Goal: Task Accomplishment & Management: Use online tool/utility

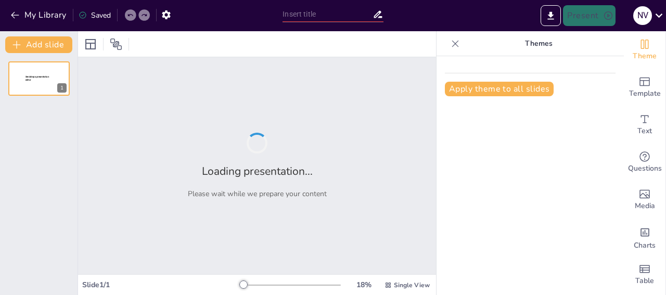
type input "Imported UNIT 1 2024-25.pptx"
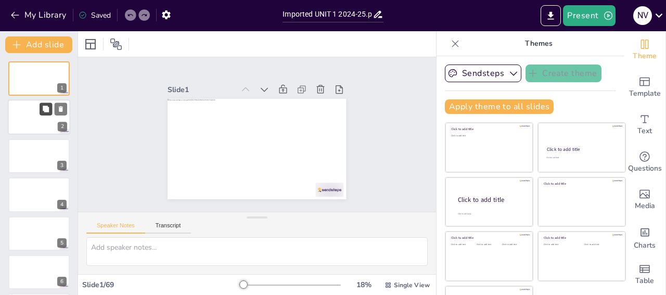
click at [50, 111] on button at bounding box center [46, 109] width 12 height 12
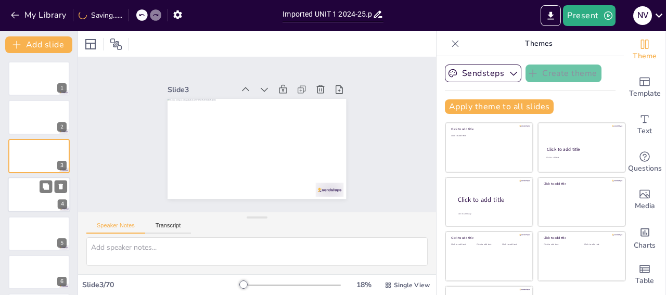
click at [21, 193] on div at bounding box center [39, 194] width 62 height 35
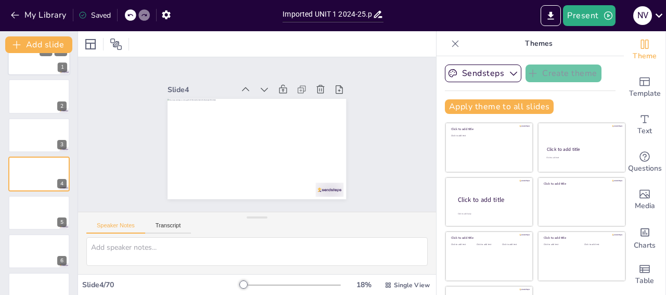
click at [36, 63] on div at bounding box center [39, 57] width 62 height 35
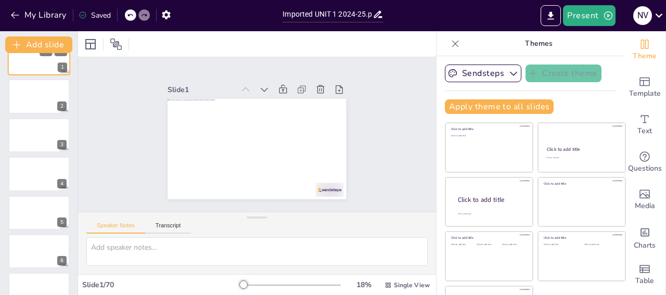
scroll to position [0, 0]
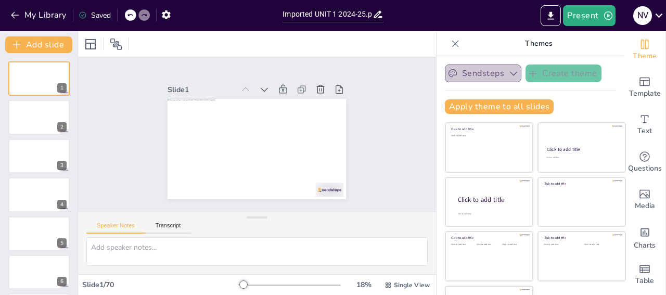
click at [508, 75] on icon "button" at bounding box center [513, 73] width 10 height 10
click at [170, 16] on icon "button" at bounding box center [166, 14] width 8 height 9
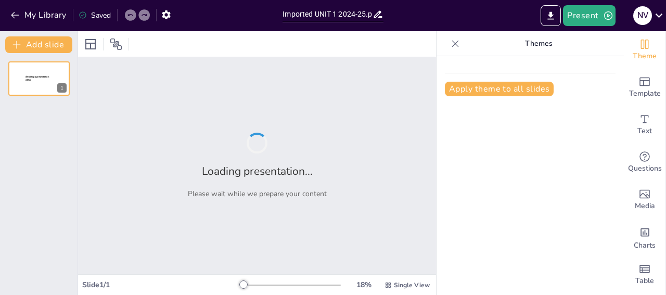
type input "Imported UNIT 1 2024-25.pptx"
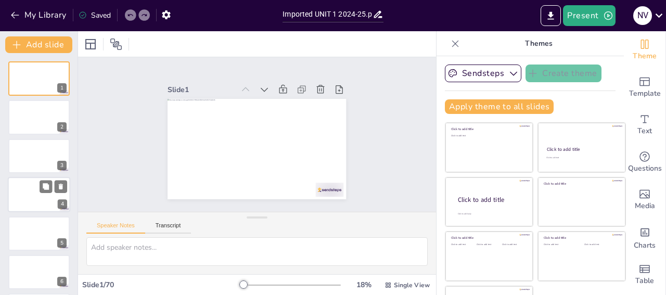
click at [38, 193] on div at bounding box center [39, 194] width 62 height 35
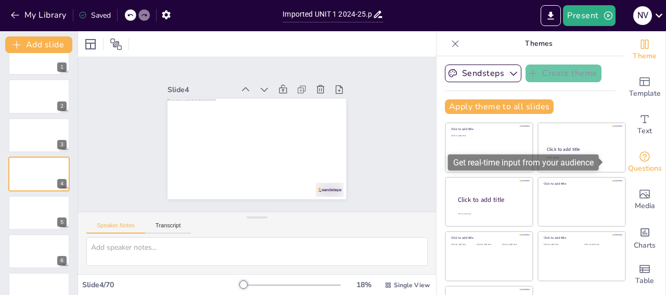
click at [639, 161] on icon "Get real-time input from your audience" at bounding box center [645, 156] width 12 height 12
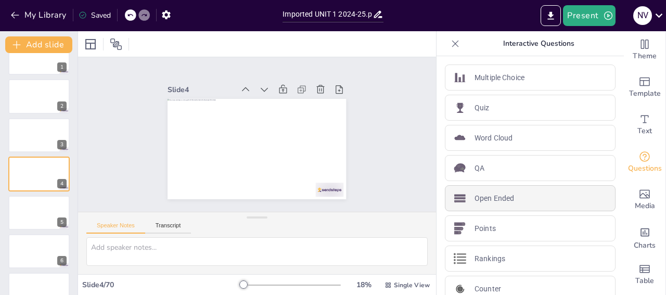
click at [515, 198] on div "Open Ended" at bounding box center [530, 198] width 171 height 26
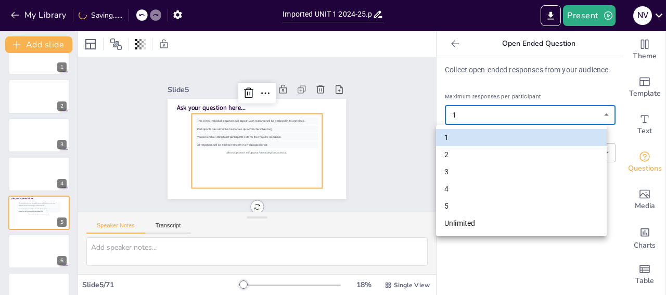
click at [597, 114] on body "My Library Saving...... Imported UNIT 1 2024-25.pptx Present N V Document fonts…" at bounding box center [333, 147] width 666 height 295
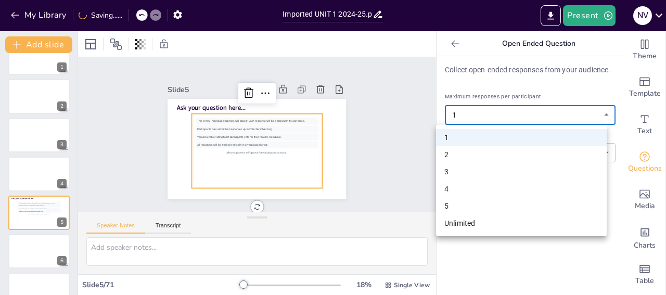
click at [597, 114] on div at bounding box center [333, 147] width 666 height 295
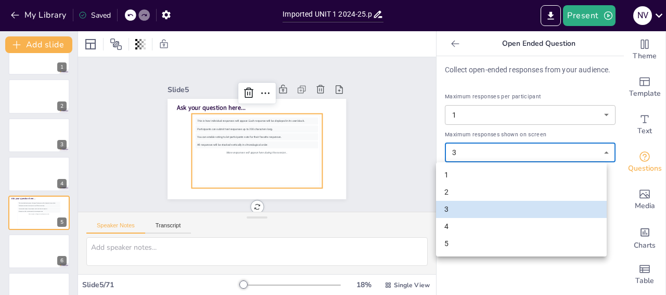
click at [601, 156] on body "My Library Saved Imported UNIT 1 2024-25.pptx Present N V Document fonts Akatab…" at bounding box center [333, 147] width 666 height 295
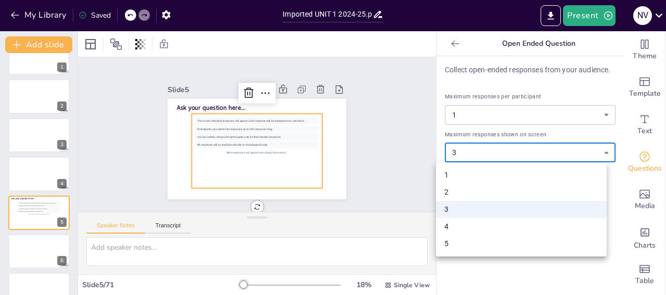
click at [574, 274] on div at bounding box center [333, 147] width 666 height 295
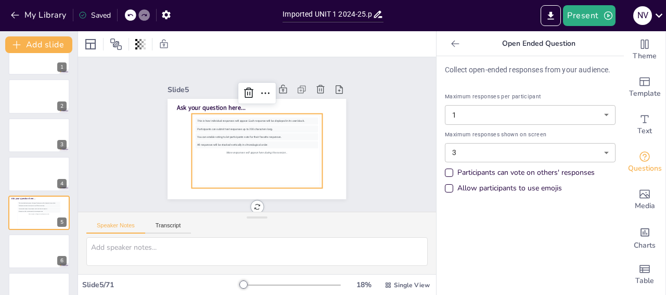
click at [274, 138] on div "All responses will be stacked vertically in chronological order." at bounding box center [256, 145] width 122 height 20
click at [28, 177] on div at bounding box center [39, 173] width 62 height 35
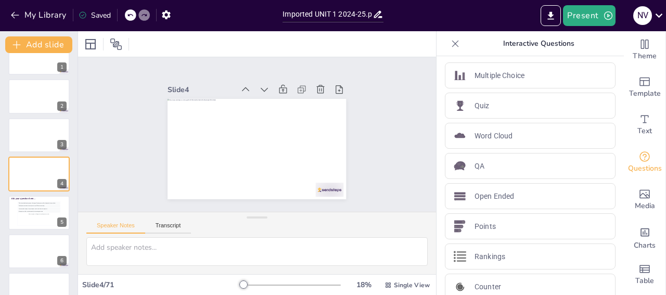
scroll to position [0, 0]
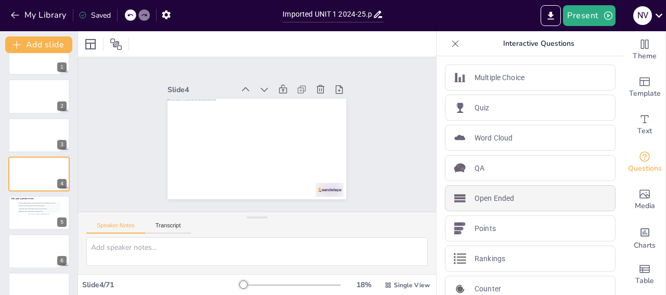
click at [515, 198] on div "Open Ended" at bounding box center [530, 198] width 171 height 26
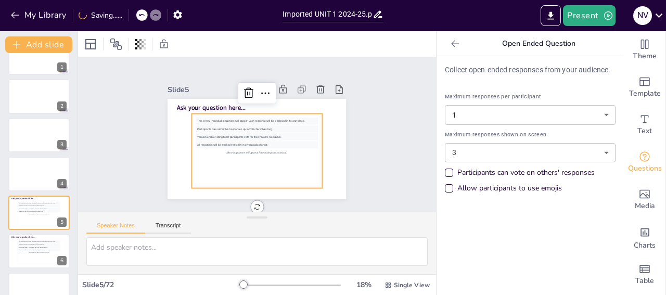
click at [283, 146] on div "More responses will appear here during the session..." at bounding box center [255, 153] width 122 height 20
click at [219, 144] on div "This is how individual responses will appear. Each response will be displayed i…" at bounding box center [250, 149] width 139 height 110
click at [245, 159] on div "This is how individual responses will appear. Each response will be displayed i…" at bounding box center [252, 149] width 137 height 101
click at [239, 121] on div "This is how individual responses will appear. Each response will be displayed i…" at bounding box center [255, 150] width 129 height 79
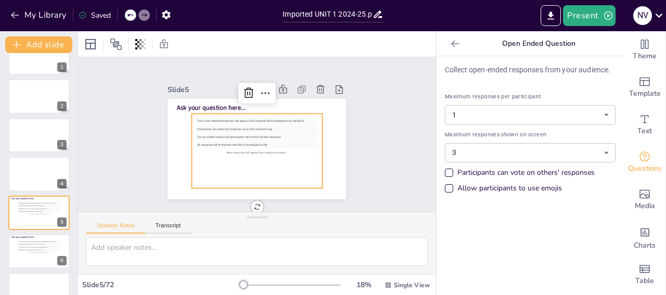
click at [445, 176] on div "Participants can vote on others' responses" at bounding box center [449, 173] width 8 height 8
click at [447, 187] on div "Allow participants to use emojis" at bounding box center [449, 188] width 5 height 5
click at [48, 252] on div "More responses will appear here during the session..." at bounding box center [39, 252] width 43 height 3
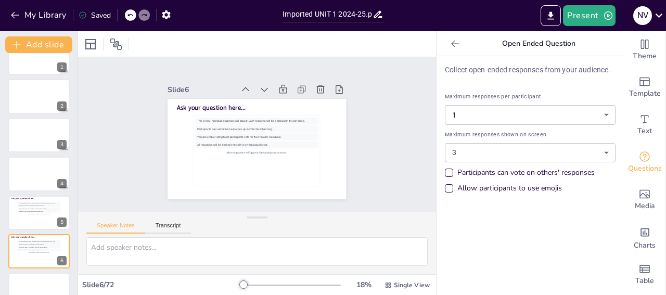
scroll to position [98, 0]
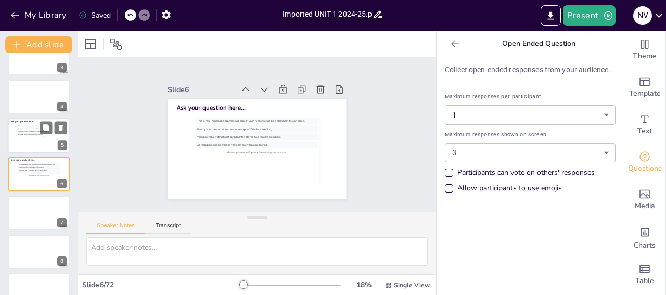
click at [28, 141] on div "This is how individual responses will appear. Each response will be displayed i…" at bounding box center [39, 135] width 43 height 23
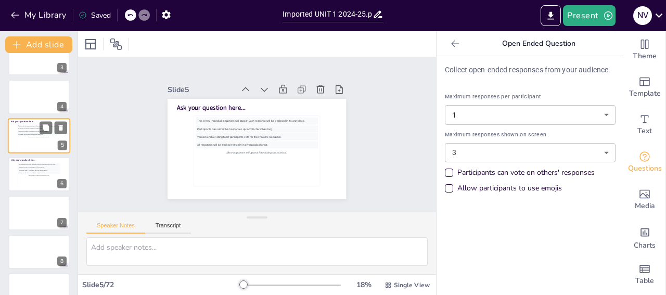
scroll to position [59, 0]
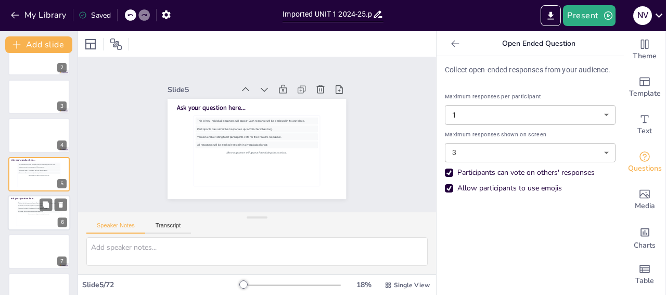
click at [32, 220] on div "This is how individual responses will appear. Each response will be displayed i…" at bounding box center [39, 213] width 43 height 23
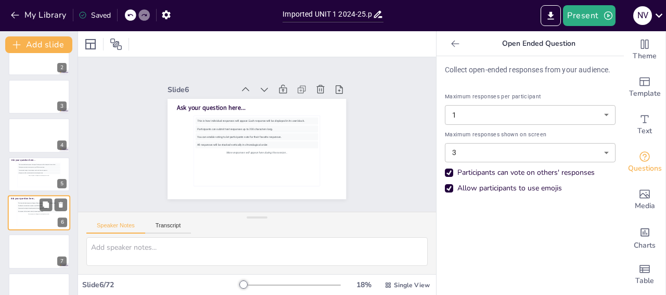
scroll to position [98, 0]
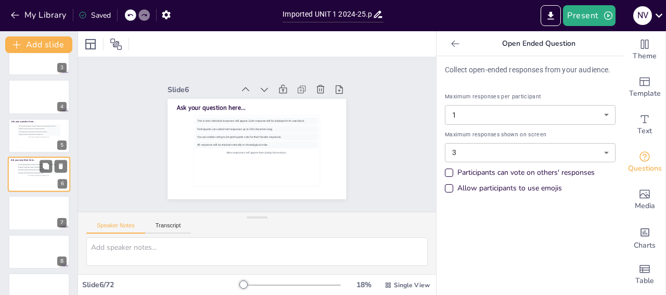
click at [32, 220] on div at bounding box center [38, 213] width 61 height 34
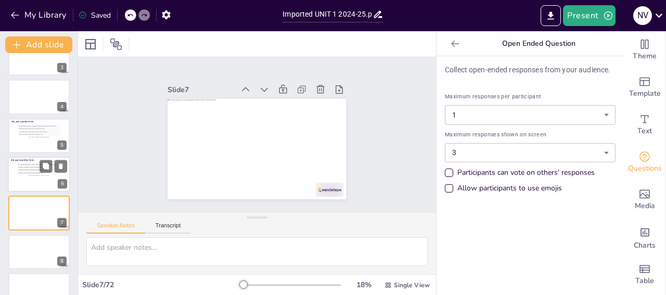
scroll to position [137, 0]
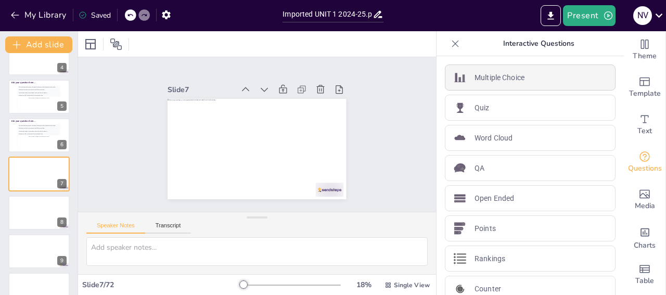
click at [494, 77] on p "Multiple Choice" at bounding box center [500, 77] width 50 height 11
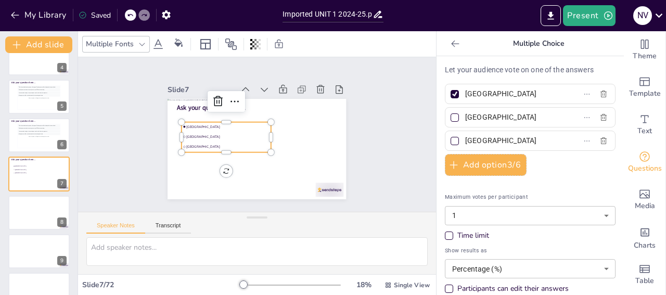
click at [199, 122] on span "Amsterdam" at bounding box center [230, 120] width 82 height 21
drag, startPoint x: 218, startPoint y: 147, endPoint x: 220, endPoint y: 170, distance: 22.5
click at [220, 154] on ul "Amsterdam Rotterdam The Hague" at bounding box center [226, 133] width 92 height 39
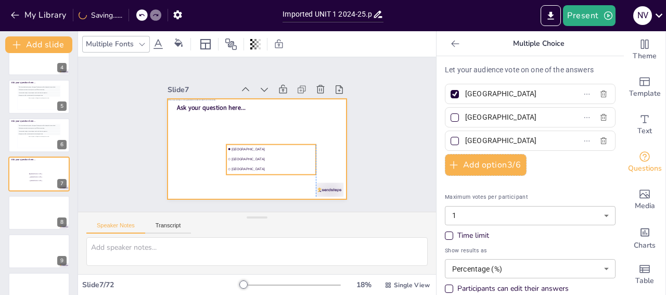
drag, startPoint x: 264, startPoint y: 156, endPoint x: 334, endPoint y: 158, distance: 70.3
click at [311, 158] on li "Rotterdam" at bounding box center [266, 162] width 90 height 28
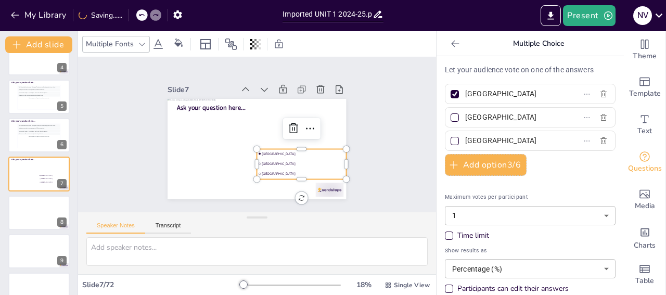
click at [270, 149] on li "Amsterdam" at bounding box center [299, 158] width 90 height 19
click at [512, 97] on input "Amsterdam" at bounding box center [513, 93] width 97 height 15
type input "A"
type input "Animal learning"
click at [492, 115] on input "Rotterdam" at bounding box center [513, 117] width 97 height 15
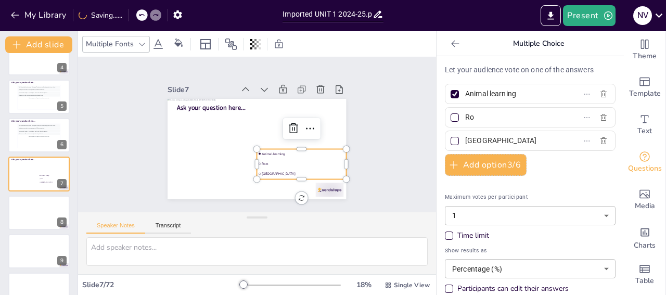
type input "R"
click at [496, 118] on input "text" at bounding box center [513, 117] width 97 height 15
paste input "learning disorders"
type input "learning disorders"
click at [465, 93] on input "Animal learning" at bounding box center [513, 93] width 97 height 15
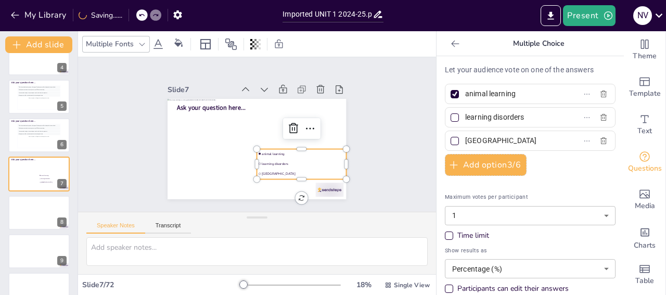
type input "animal learning"
click at [451, 117] on div at bounding box center [455, 117] width 8 height 8
click at [465, 117] on input "learning disorders" at bounding box center [513, 117] width 97 height 15
checkbox input "true"
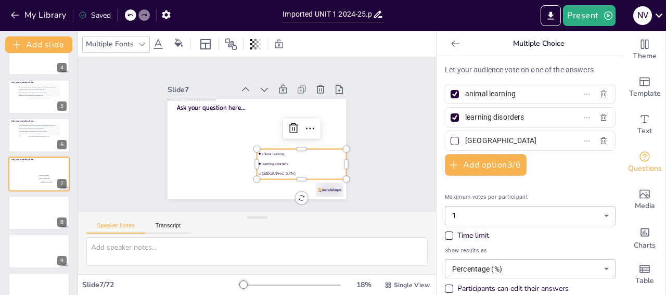
click at [496, 136] on input "The Hague" at bounding box center [513, 140] width 97 height 15
type input "T"
type input "language learning"
click at [480, 163] on button "Add option 3 / 6" at bounding box center [486, 165] width 82 height 22
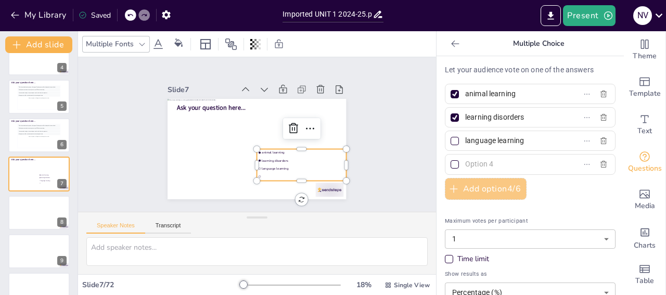
click at [480, 163] on input "text" at bounding box center [513, 164] width 97 height 15
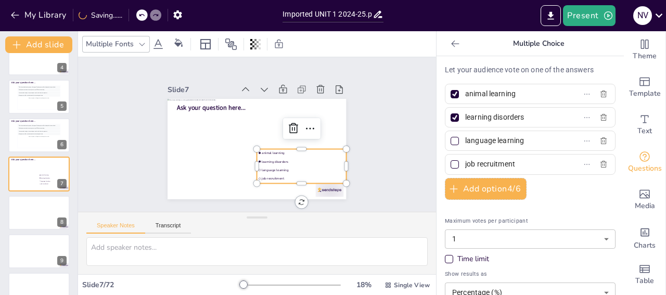
type input "job recruitment"
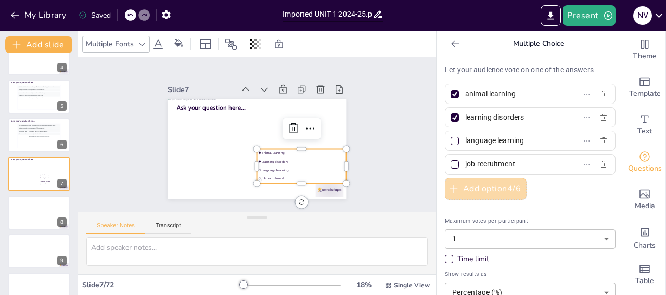
click at [507, 189] on button "Add option 4 / 6" at bounding box center [486, 189] width 82 height 22
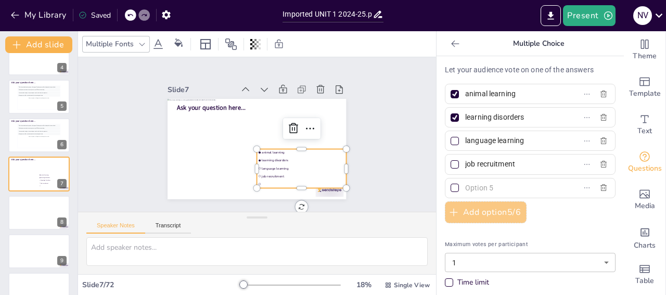
click at [507, 189] on input "text" at bounding box center [513, 188] width 97 height 15
type input "[MEDICAL_DATA]"
click at [503, 213] on button "Add option 5 / 6" at bounding box center [486, 212] width 82 height 22
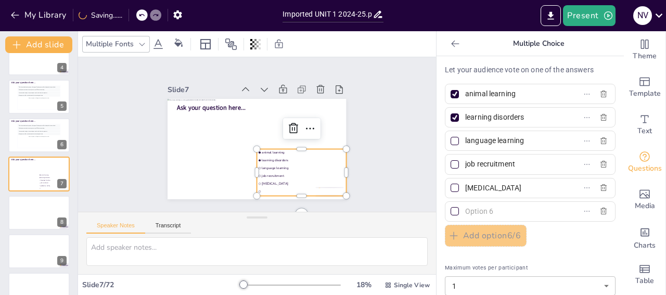
click at [478, 205] on input "text" at bounding box center [513, 211] width 97 height 15
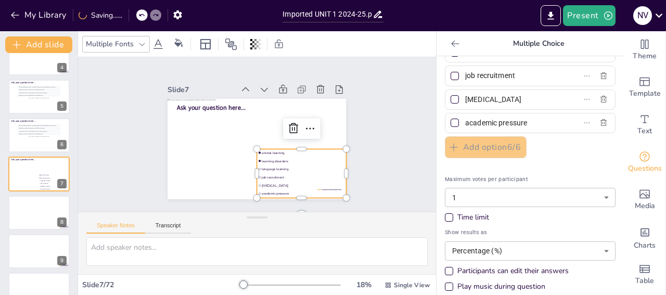
scroll to position [91, 0]
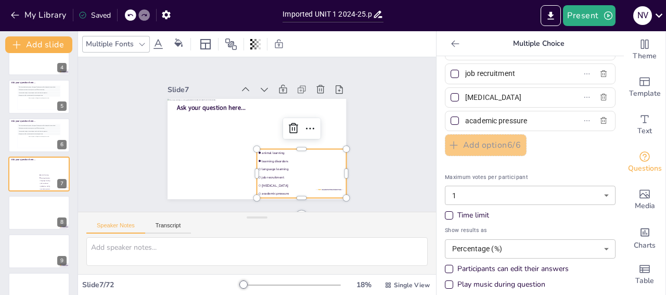
type input "academic pressure"
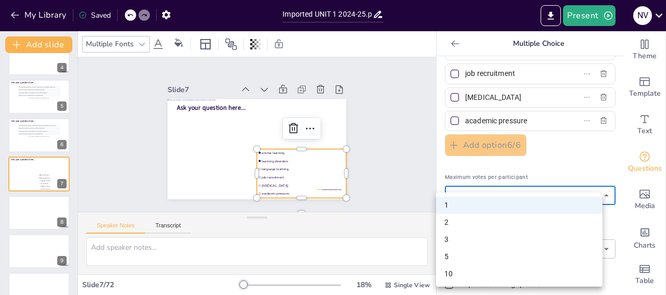
click at [595, 194] on body "My Library Saved Imported UNIT 1 2024-25.pptx Present N V Document fonts Akatab…" at bounding box center [333, 147] width 666 height 295
click at [480, 189] on div at bounding box center [333, 147] width 666 height 295
click at [480, 189] on body "My Library Saved Imported UNIT 1 2024-25.pptx Present N V Document fonts Akatab…" at bounding box center [333, 147] width 666 height 295
click at [455, 193] on ul "1 2 3 5 10" at bounding box center [519, 240] width 167 height 94
click at [528, 154] on div at bounding box center [333, 147] width 666 height 295
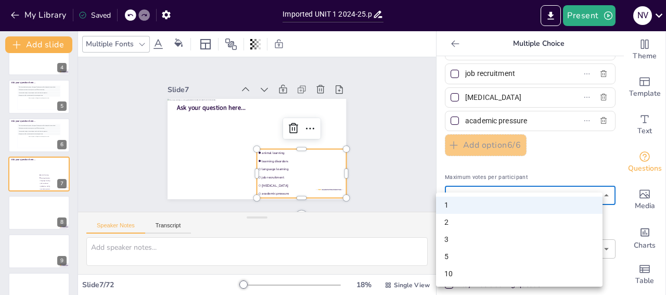
click at [458, 192] on body "My Library Saved Imported UNIT 1 2024-25.pptx Present N V Document fonts Akatab…" at bounding box center [333, 147] width 666 height 295
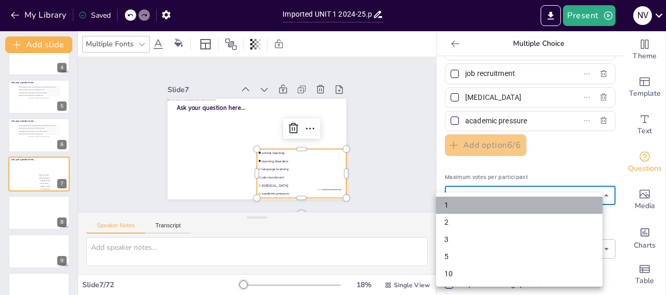
click at [457, 202] on li "1" at bounding box center [519, 205] width 167 height 17
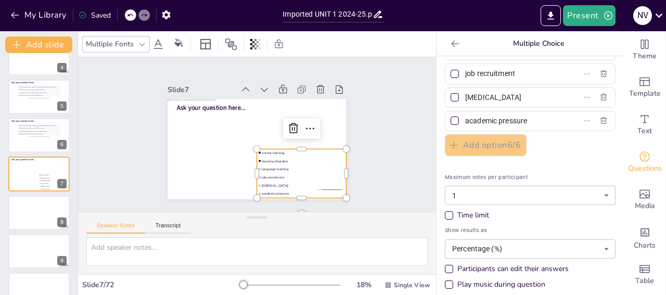
click at [445, 216] on div "Time limit" at bounding box center [449, 215] width 8 height 8
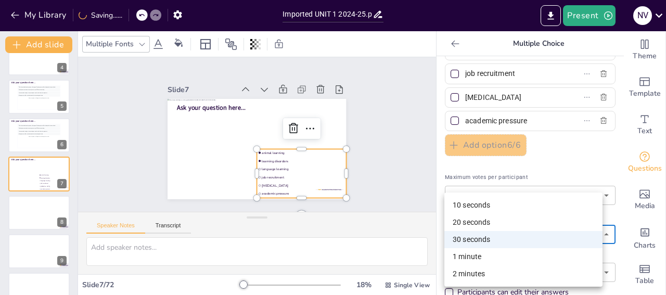
click at [597, 231] on body "My Library Saving...... Imported UNIT 1 2024-25.pptx Present N V Document fonts…" at bounding box center [333, 147] width 666 height 295
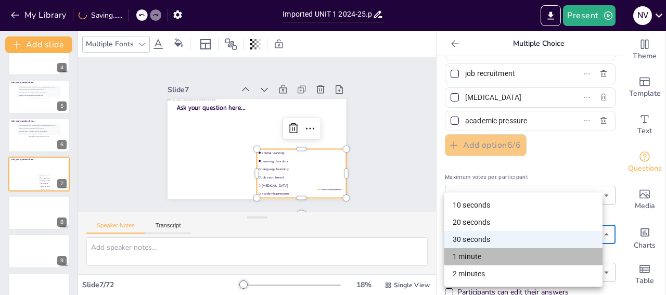
click at [506, 256] on li "1 minute" at bounding box center [523, 256] width 158 height 17
type input "60"
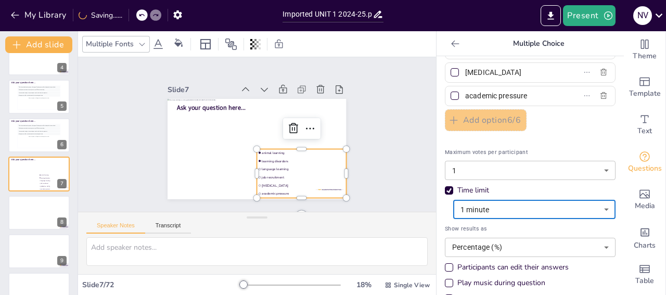
scroll to position [135, 0]
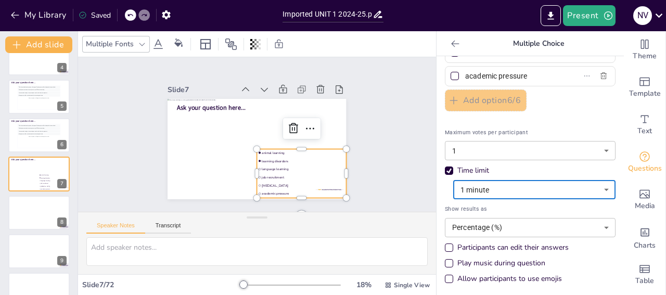
click at [600, 225] on body "My Library Saved Imported UNIT 1 2024-25.pptx Present N V Document fonts Akatab…" at bounding box center [333, 147] width 666 height 295
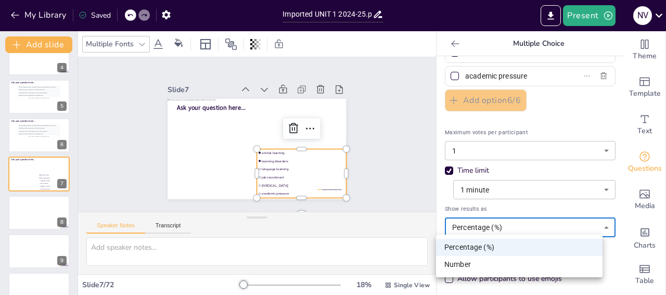
click at [541, 263] on li "Number" at bounding box center [519, 264] width 167 height 17
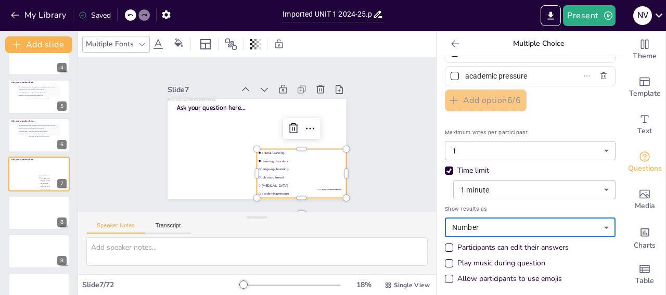
type input "number"
click at [447, 261] on div "Play music during question" at bounding box center [449, 263] width 5 height 5
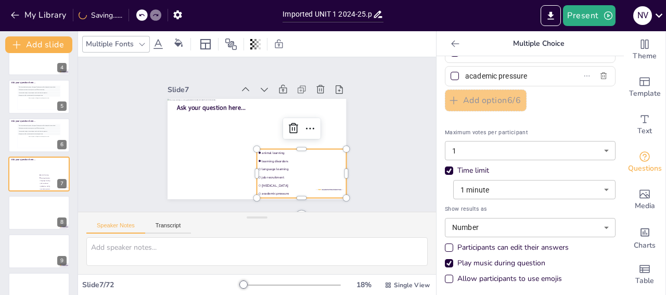
click at [594, 266] on div "Play music during question" at bounding box center [530, 263] width 171 height 10
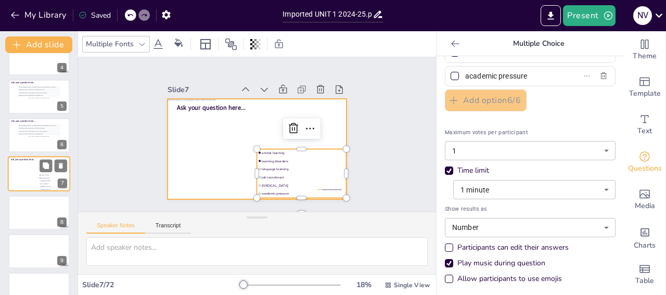
click at [26, 179] on div at bounding box center [39, 174] width 62 height 35
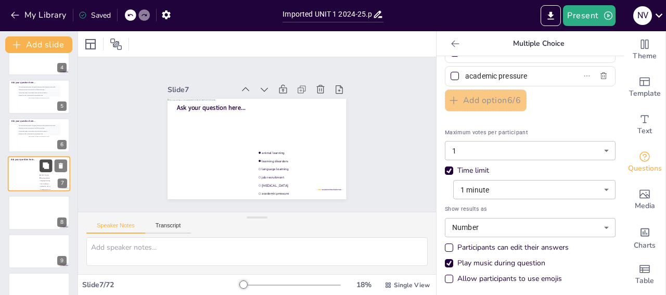
scroll to position [0, 0]
click at [47, 163] on icon at bounding box center [46, 166] width 6 height 6
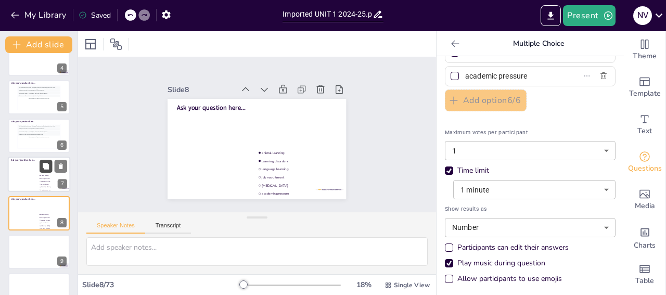
scroll to position [175, 0]
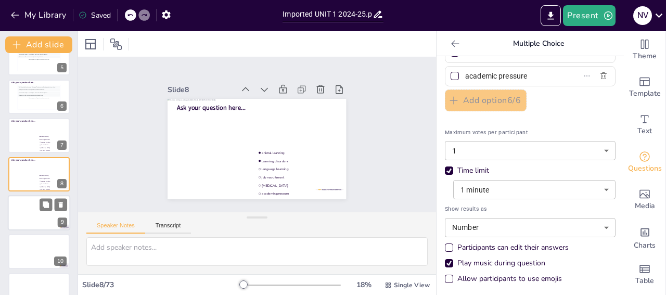
click at [49, 218] on div at bounding box center [39, 212] width 62 height 35
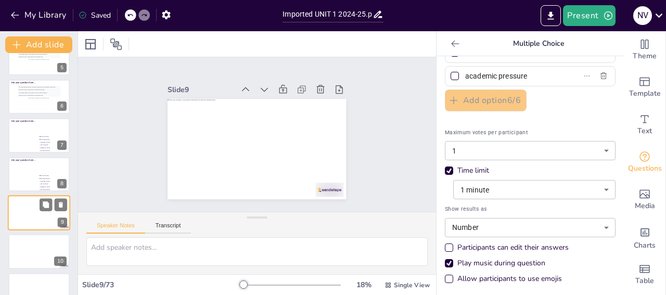
scroll to position [214, 0]
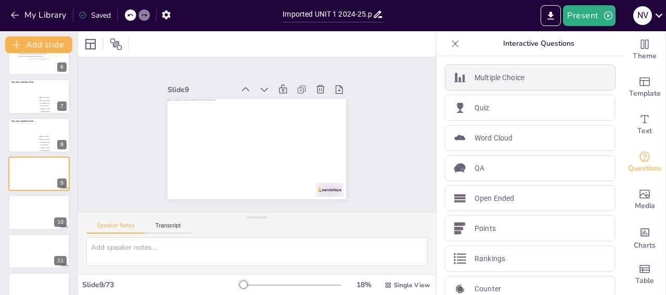
click at [505, 82] on p "Multiple Choice" at bounding box center [500, 77] width 50 height 11
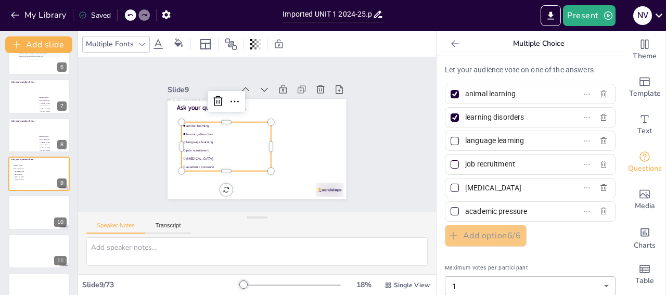
click at [515, 92] on input "animal learning" at bounding box center [513, 93] width 97 height 15
drag, startPoint x: 515, startPoint y: 92, endPoint x: 461, endPoint y: 95, distance: 54.7
click at [465, 95] on input "animal learning" at bounding box center [513, 93] width 97 height 15
type input "a"
type input "language development"
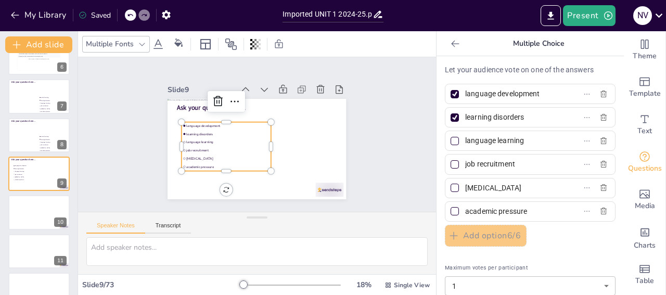
drag, startPoint x: 522, startPoint y: 117, endPoint x: 451, endPoint y: 120, distance: 70.8
click at [465, 120] on input "learning disorders" at bounding box center [513, 117] width 97 height 15
type input "mental health"
click at [527, 143] on input "language learning" at bounding box center [513, 140] width 97 height 15
type input "l"
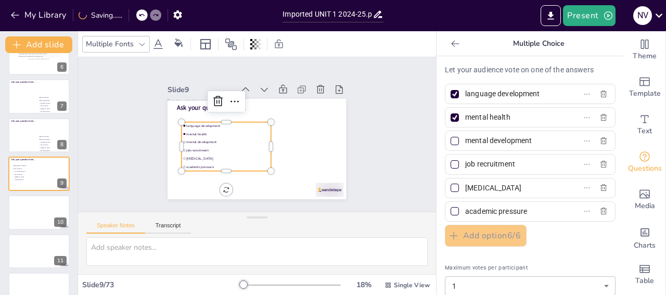
type input "mental development"
click at [479, 162] on input "job recruitment" at bounding box center [513, 164] width 97 height 15
drag, startPoint x: 516, startPoint y: 163, endPoint x: 452, endPoint y: 169, distance: 64.3
click at [465, 169] on input "job recruitment" at bounding box center [513, 164] width 97 height 15
type input "child development"
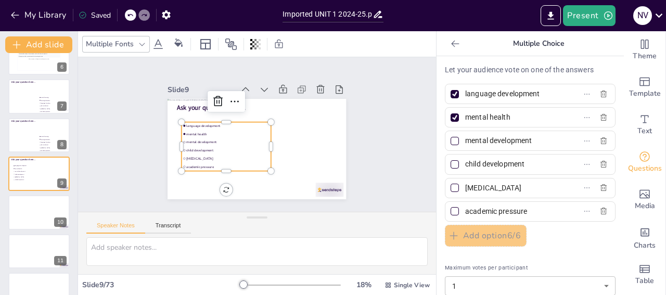
click at [517, 188] on input "[MEDICAL_DATA]" at bounding box center [513, 188] width 97 height 15
type input "p"
type input "infant [MEDICAL_DATA]"
drag, startPoint x: 526, startPoint y: 206, endPoint x: 458, endPoint y: 213, distance: 68.0
click at [465, 213] on input "academic pressure" at bounding box center [513, 211] width 97 height 15
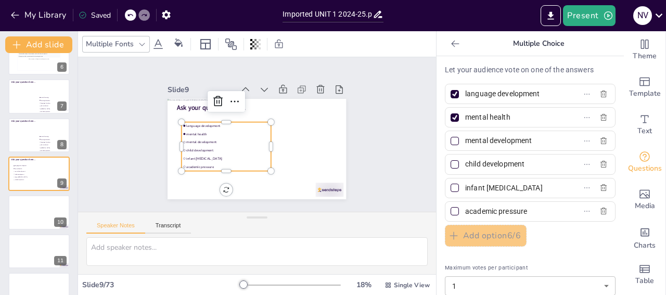
type input "a"
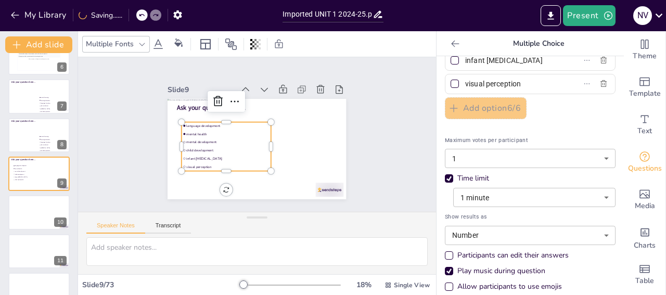
scroll to position [135, 0]
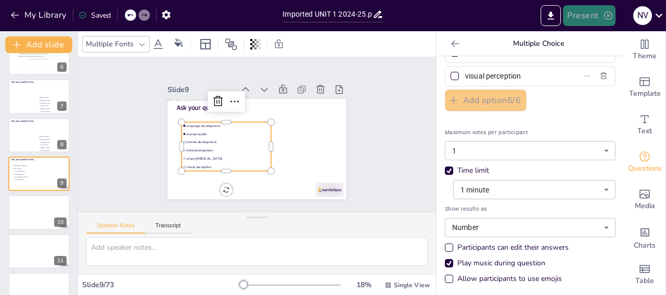
type input "visual perception"
click at [602, 22] on button "Present" at bounding box center [589, 15] width 52 height 21
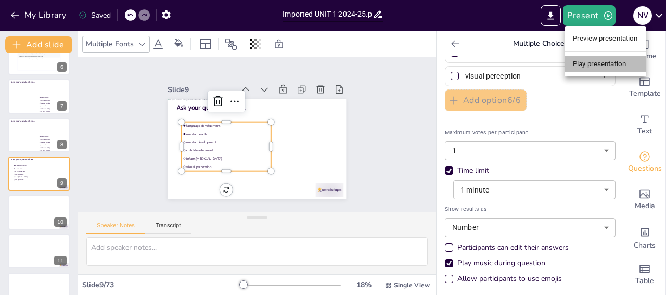
click at [587, 64] on li "Play presentation" at bounding box center [606, 64] width 82 height 17
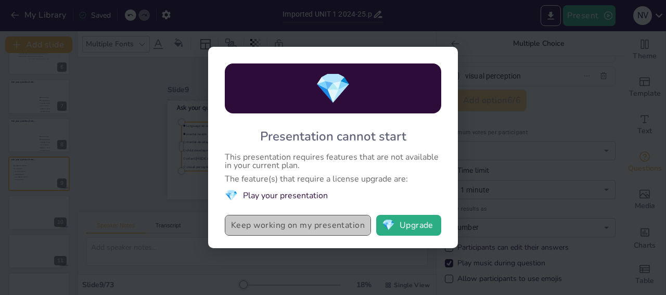
click at [329, 229] on button "Keep working on my presentation" at bounding box center [298, 225] width 146 height 21
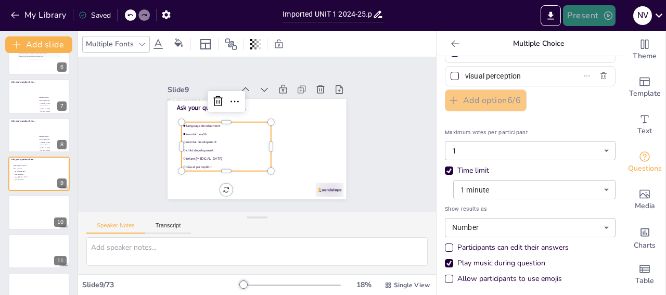
click at [596, 20] on button "Present" at bounding box center [589, 15] width 52 height 21
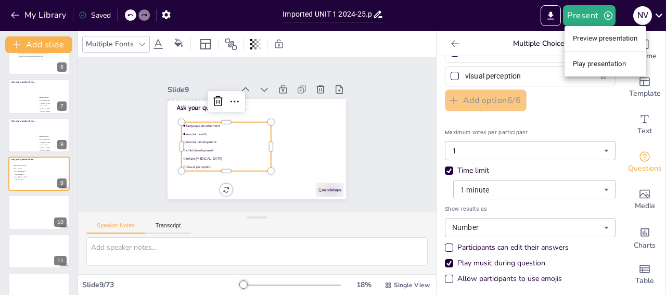
click at [597, 38] on li "Preview presentation" at bounding box center [606, 38] width 82 height 17
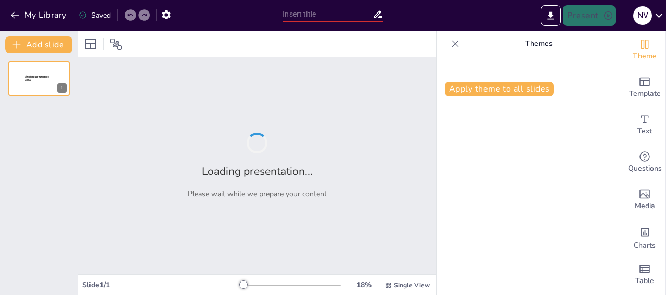
type input "Imported UNIT 1 2024-25.pptx"
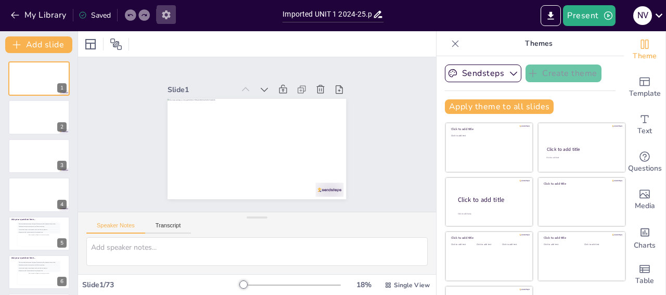
click at [164, 15] on icon "button" at bounding box center [166, 14] width 8 height 9
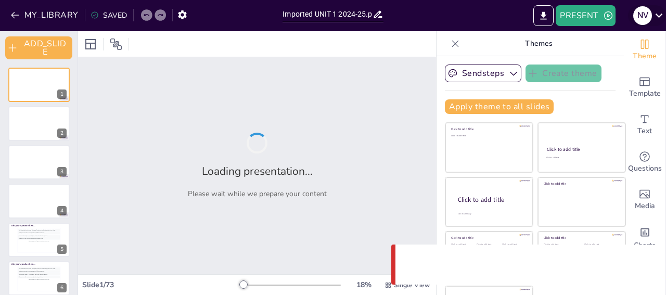
click at [644, 18] on div "N V" at bounding box center [642, 15] width 19 height 19
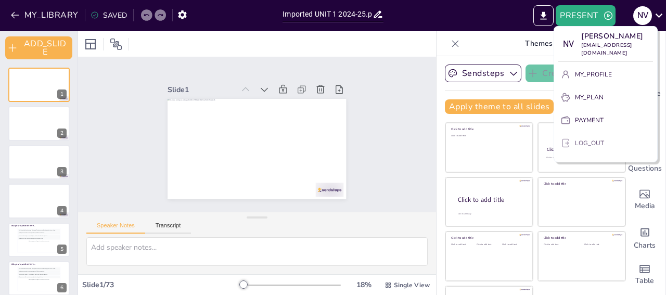
click at [593, 138] on p "LOG_OUT" at bounding box center [589, 142] width 29 height 9
